Goal: Information Seeking & Learning: Find specific fact

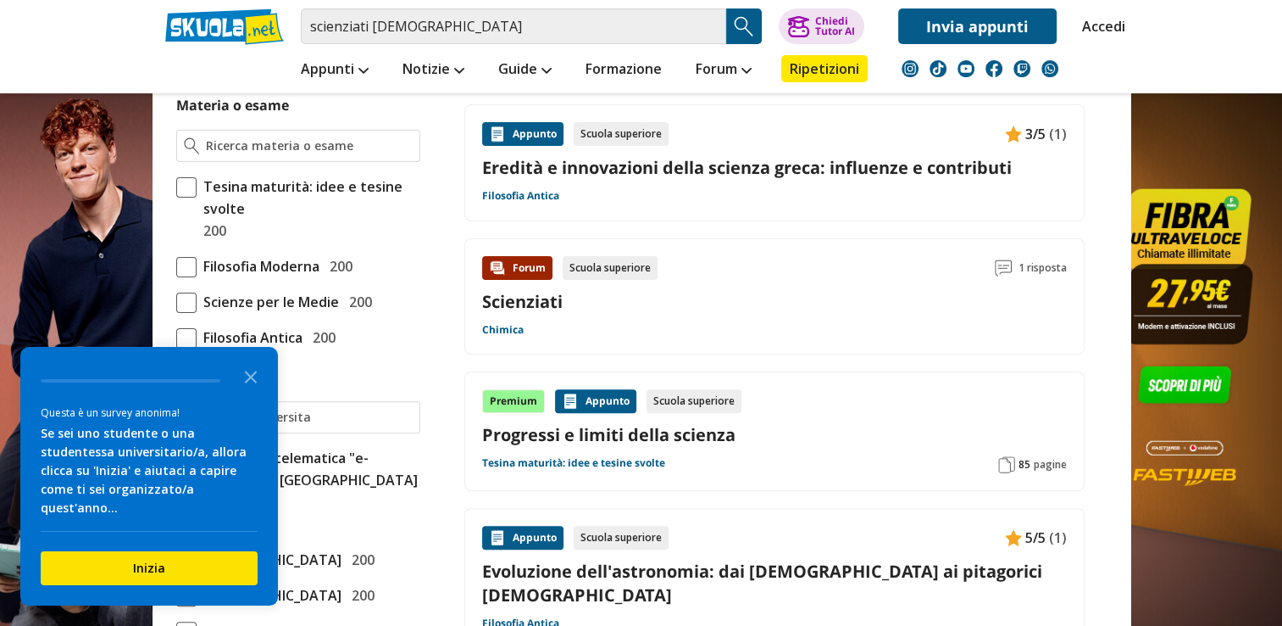
scroll to position [513, 0]
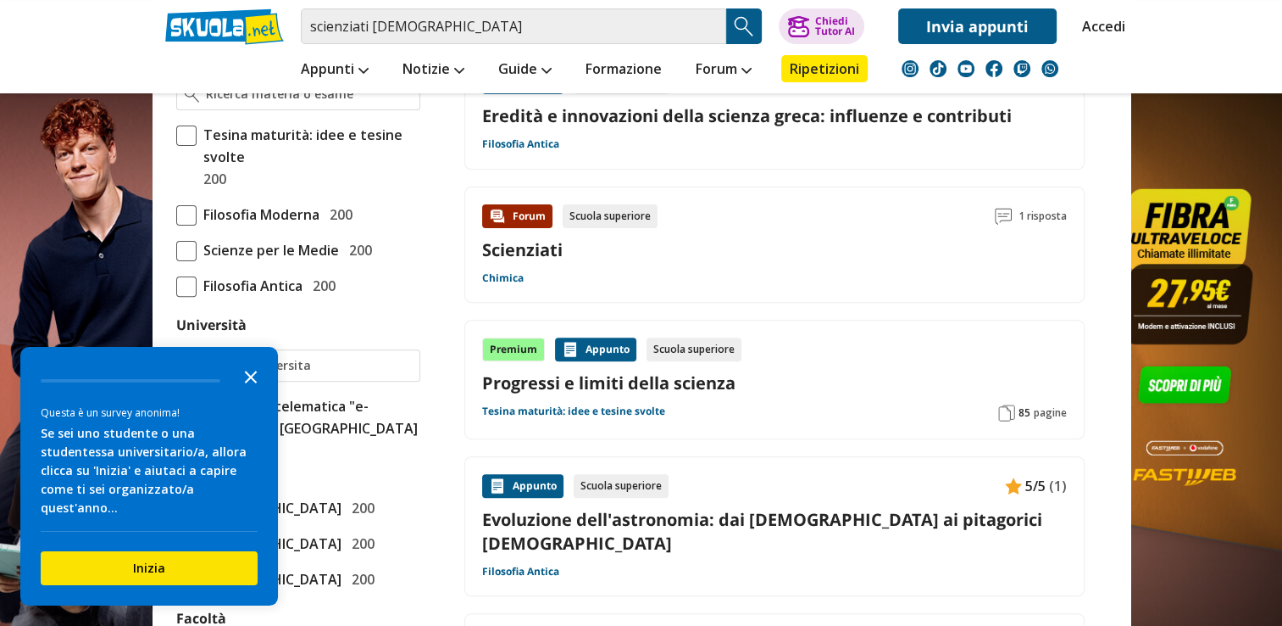
click at [248, 391] on icon "Close the survey" at bounding box center [251, 376] width 34 height 34
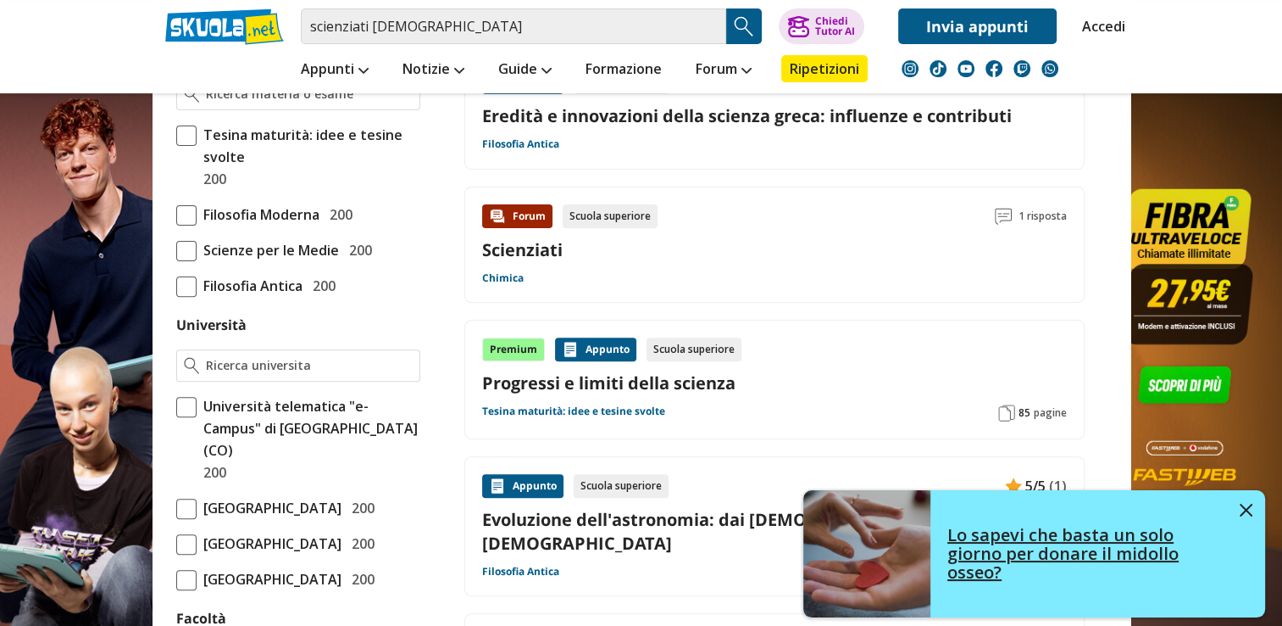
click at [1248, 511] on img at bounding box center [1246, 509] width 13 height 13
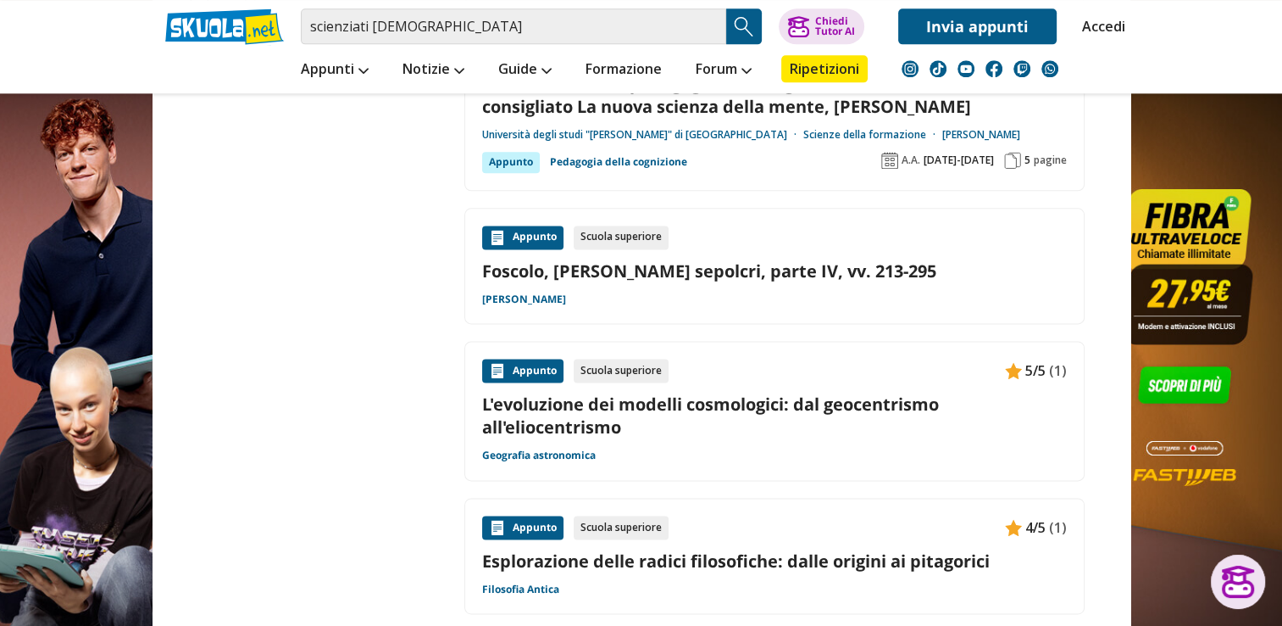
scroll to position [2188, 0]
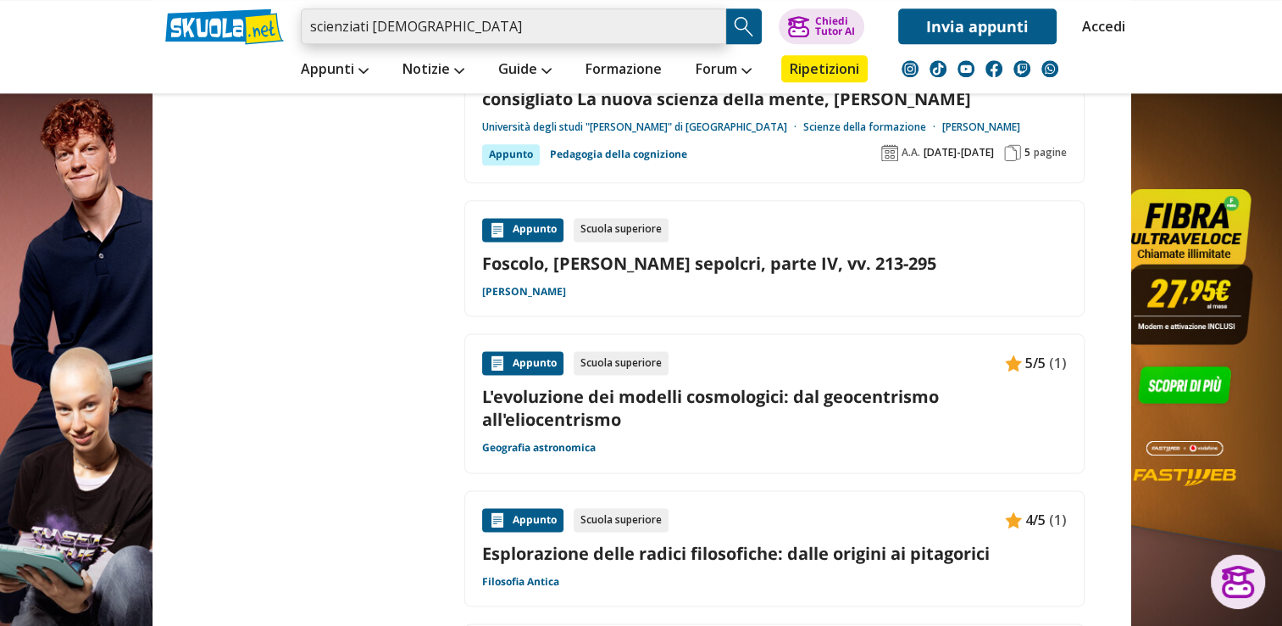
click at [432, 20] on input "scienziati [DEMOGRAPHIC_DATA]" at bounding box center [514, 26] width 426 height 36
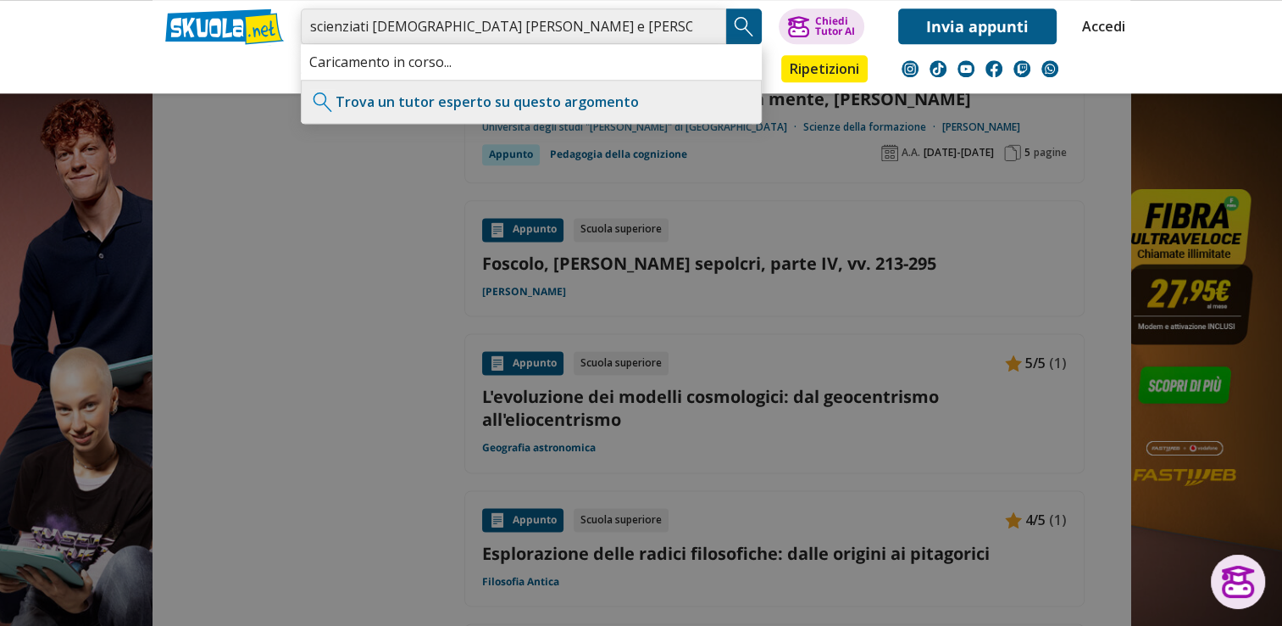
type input "scienziati [DEMOGRAPHIC_DATA] [PERSON_NAME] e [PERSON_NAME]"
click at [743, 30] on img "Search Button" at bounding box center [743, 26] width 25 height 25
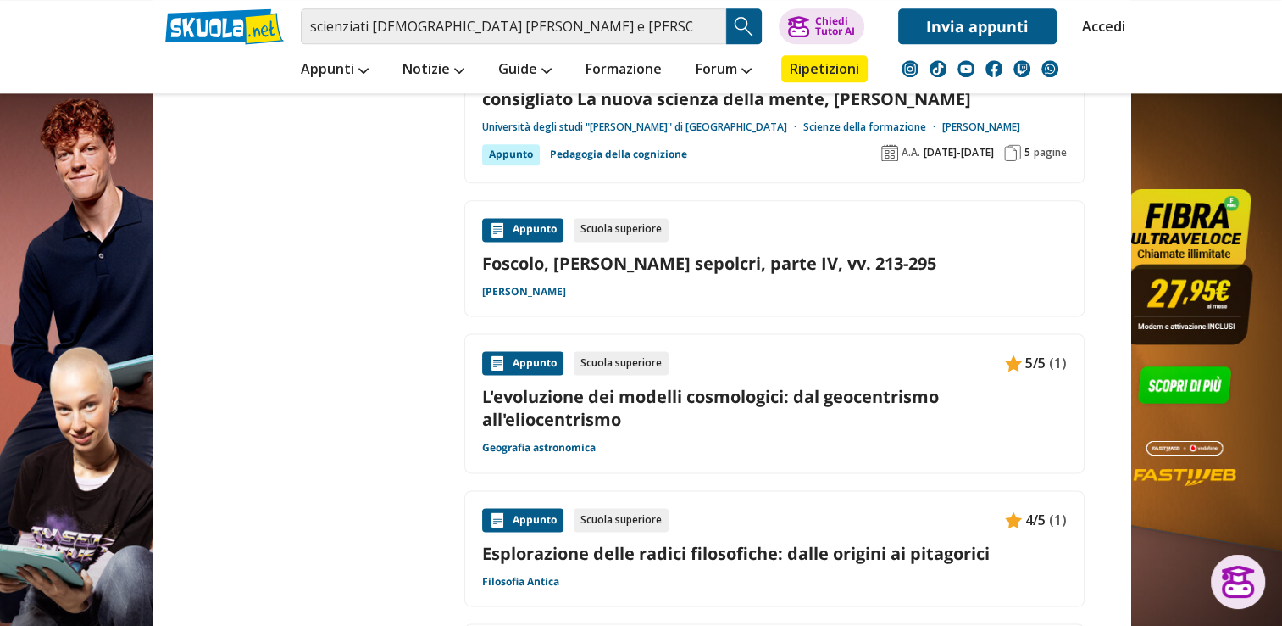
click at [743, 30] on img "Search Button" at bounding box center [743, 26] width 25 height 25
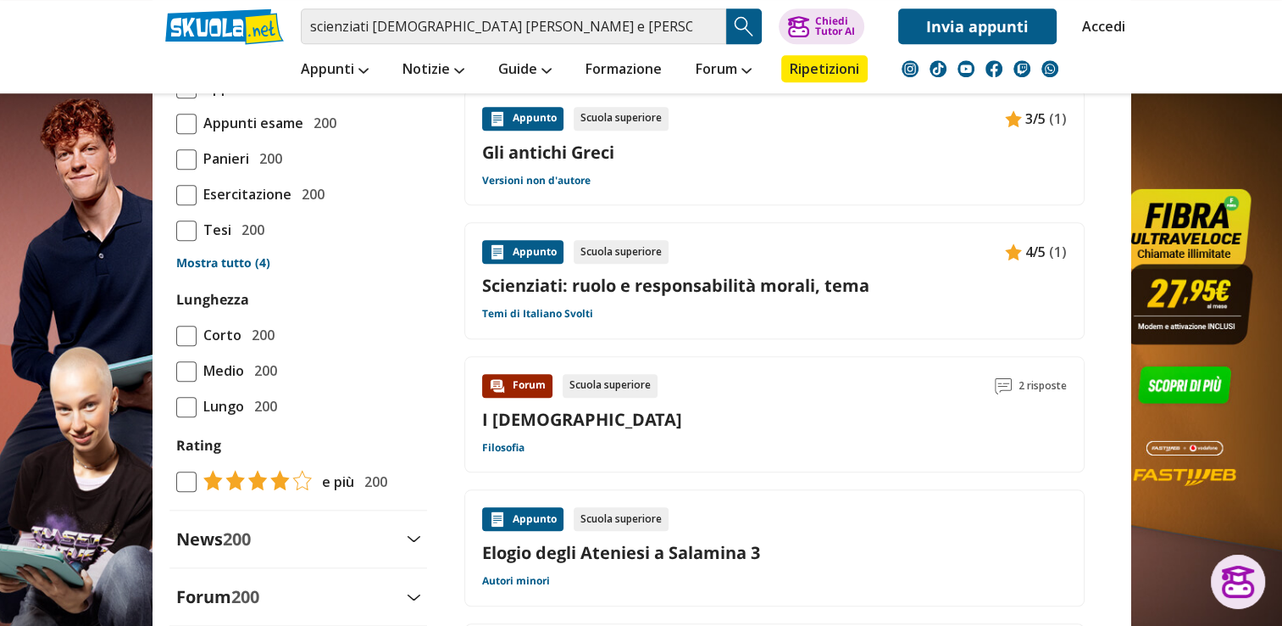
scroll to position [1555, 0]
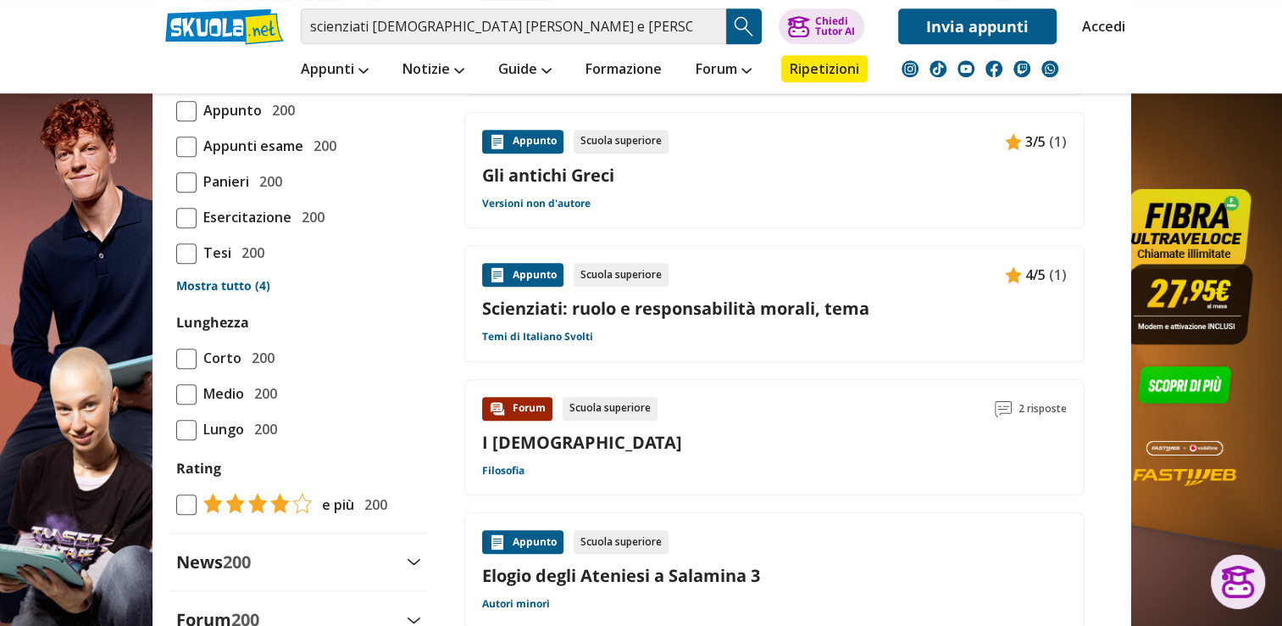
drag, startPoint x: 1288, startPoint y: 375, endPoint x: 1264, endPoint y: 453, distance: 81.8
click at [1264, 453] on link at bounding box center [641, 356] width 1282 height 712
